Goal: Check status: Check status

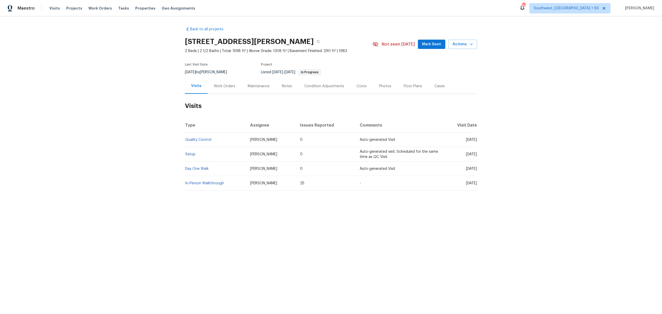
click at [225, 94] on div "Work Orders" at bounding box center [225, 85] width 34 height 15
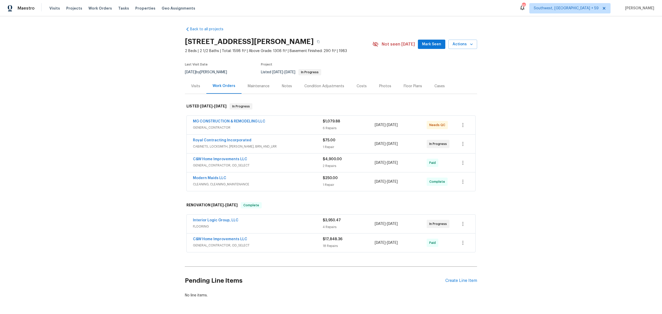
click at [225, 149] on span "CABINETS, LOCKSMITH, [PERSON_NAME], BRN_AND_LRR" at bounding box center [258, 146] width 130 height 5
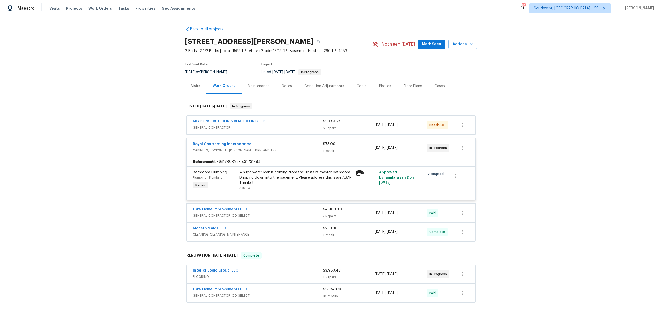
click at [361, 176] on icon at bounding box center [359, 173] width 6 height 6
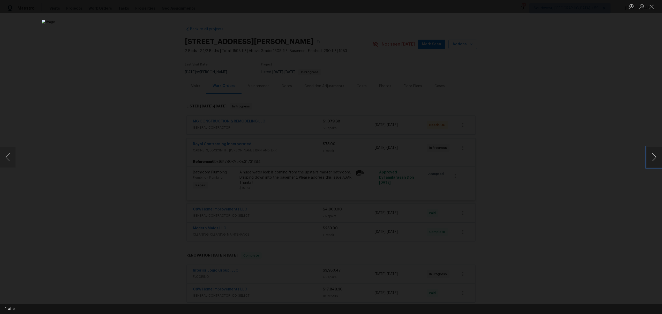
click at [655, 156] on button "Next image" at bounding box center [655, 157] width 16 height 21
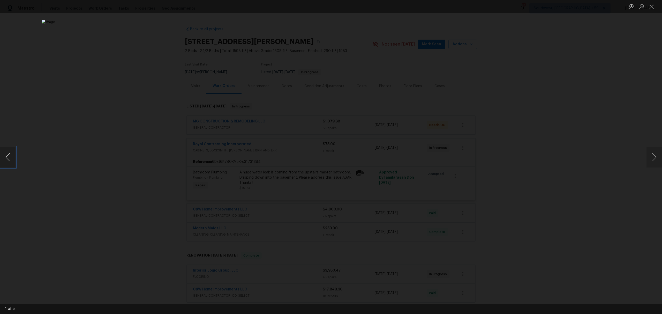
click at [11, 150] on button "Previous image" at bounding box center [8, 157] width 16 height 21
click at [296, 257] on img "Lightbox" at bounding box center [324, 242] width 981 height 465
click at [652, 7] on button "Close lightbox" at bounding box center [652, 6] width 10 height 9
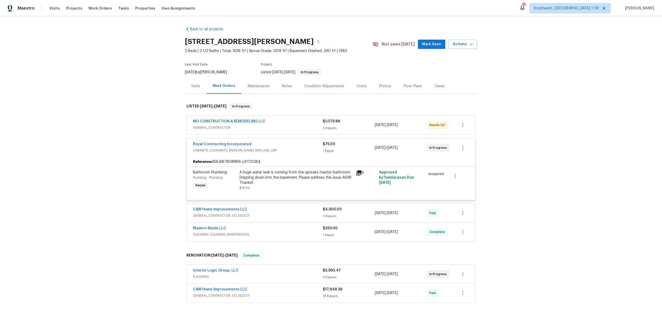
click at [282, 185] on div "A huge water leak is coming from the upstairs master bathroom. Dripping down in…" at bounding box center [295, 178] width 113 height 16
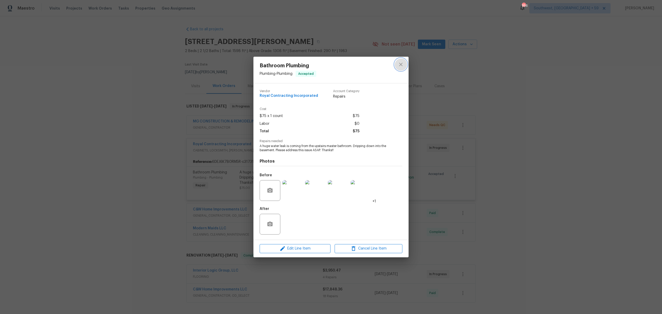
click at [403, 61] on icon "close" at bounding box center [401, 64] width 6 height 6
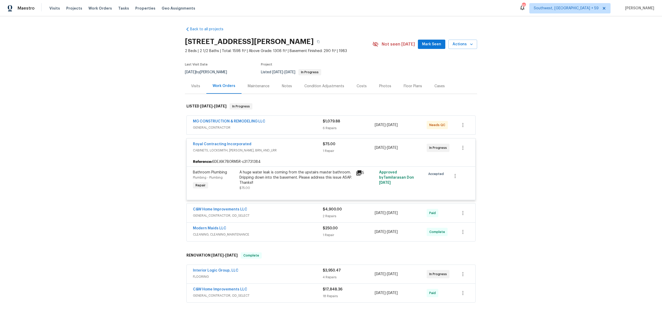
click at [259, 134] on div "MG CONSTRUCTION & REMODELING LLC GENERAL_CONTRACTOR $1,079.88 6 Repairs [DATE] …" at bounding box center [331, 125] width 289 height 19
click at [237, 130] on span "GENERAL_CONTRACTOR" at bounding box center [258, 127] width 130 height 5
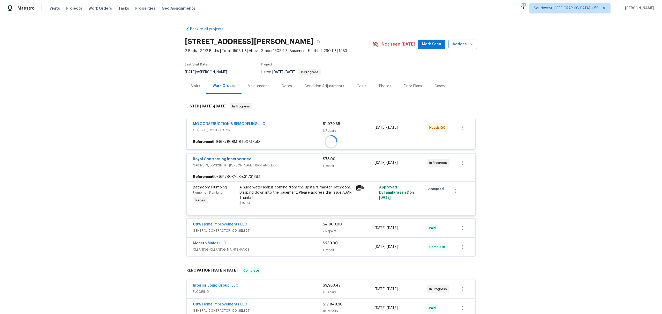
click at [224, 133] on span "GENERAL_CONTRACTOR" at bounding box center [258, 129] width 130 height 5
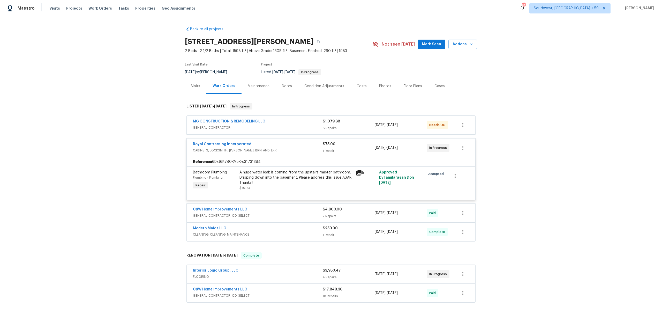
click at [224, 130] on span "GENERAL_CONTRACTOR" at bounding box center [258, 127] width 130 height 5
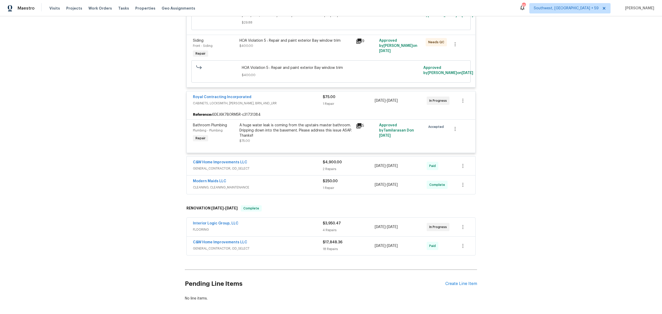
scroll to position [470, 0]
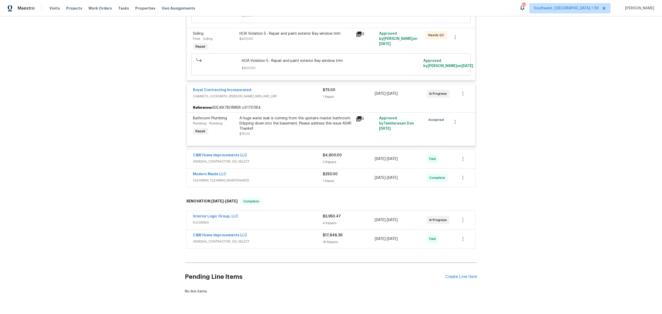
click at [242, 99] on span "CABINETS, LOCKSMITH, [PERSON_NAME], BRN_AND_LRR" at bounding box center [258, 96] width 130 height 5
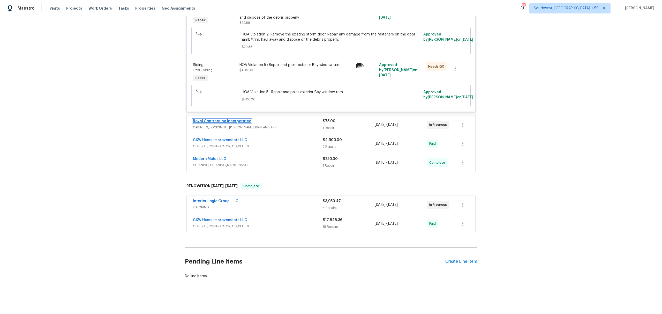
click at [235, 119] on link "Royal Contracting Incorporated" at bounding box center [222, 121] width 58 height 4
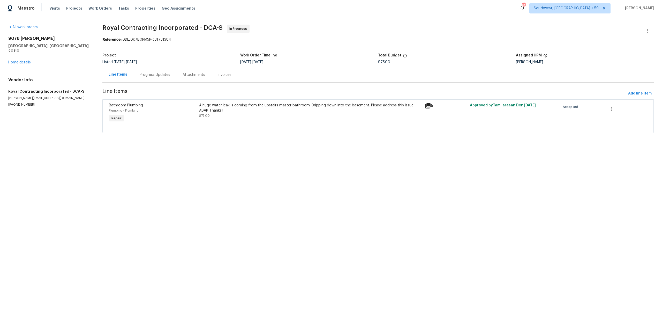
click at [163, 77] on div "Progress Updates" at bounding box center [155, 74] width 31 height 5
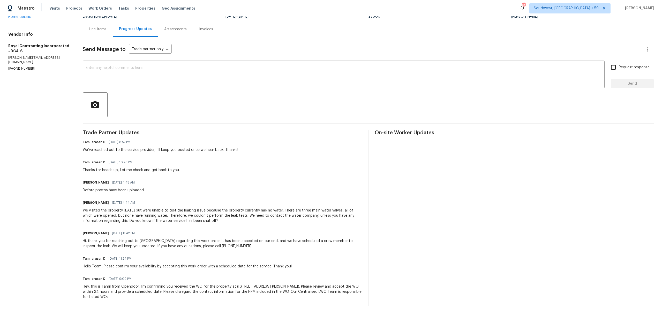
scroll to position [69, 0]
